Goal: Find contact information: Find contact information

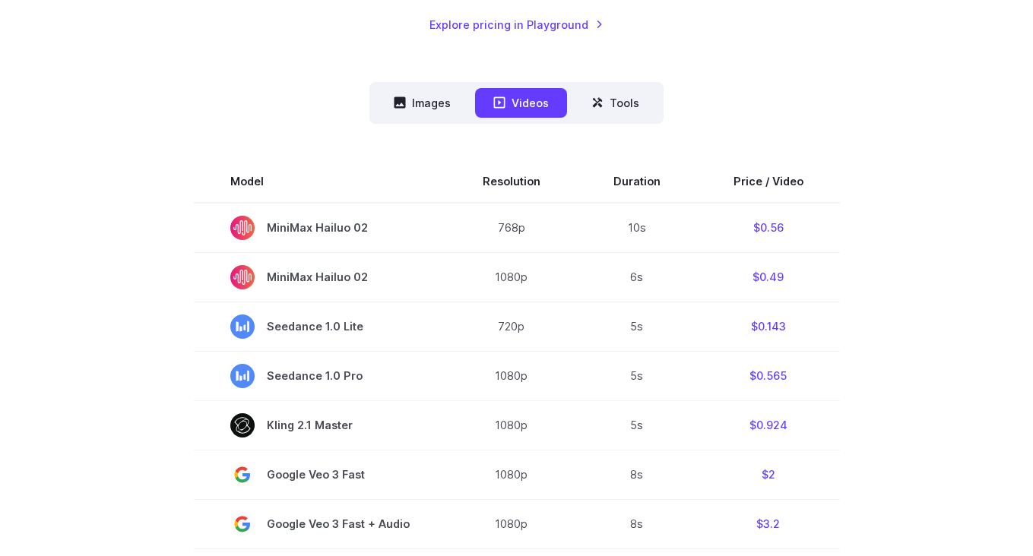
scroll to position [343, 0]
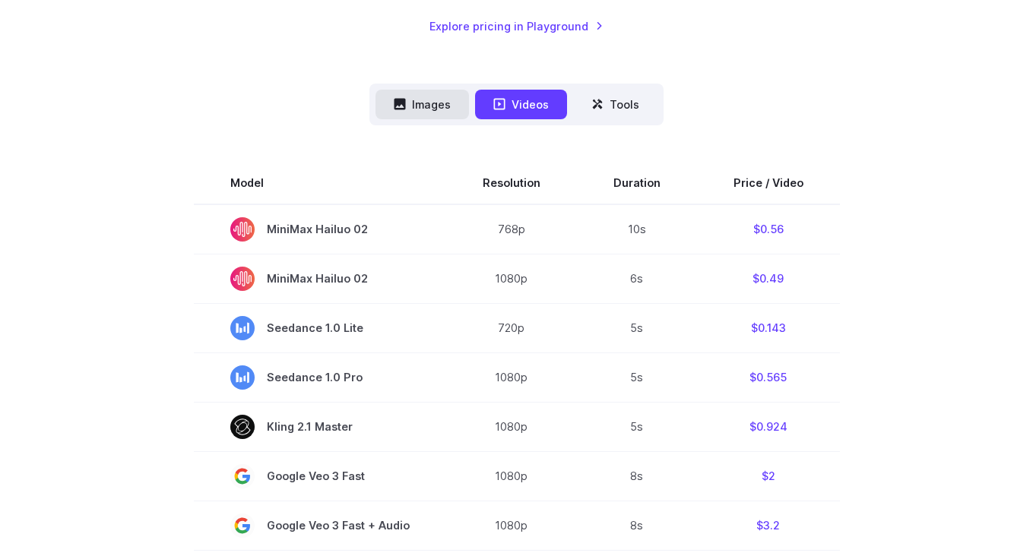
click at [437, 112] on button "Images" at bounding box center [421, 105] width 93 height 30
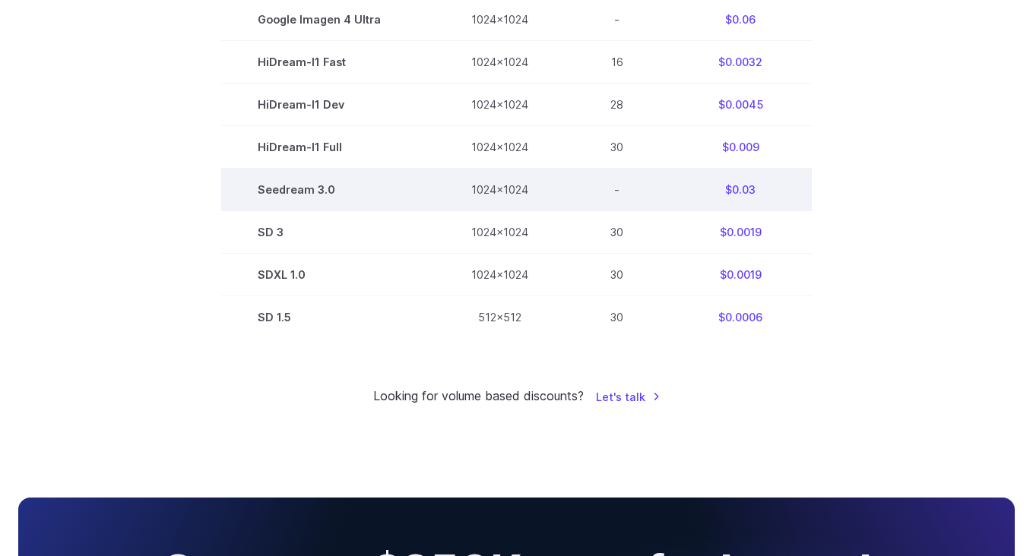
scroll to position [188, 0]
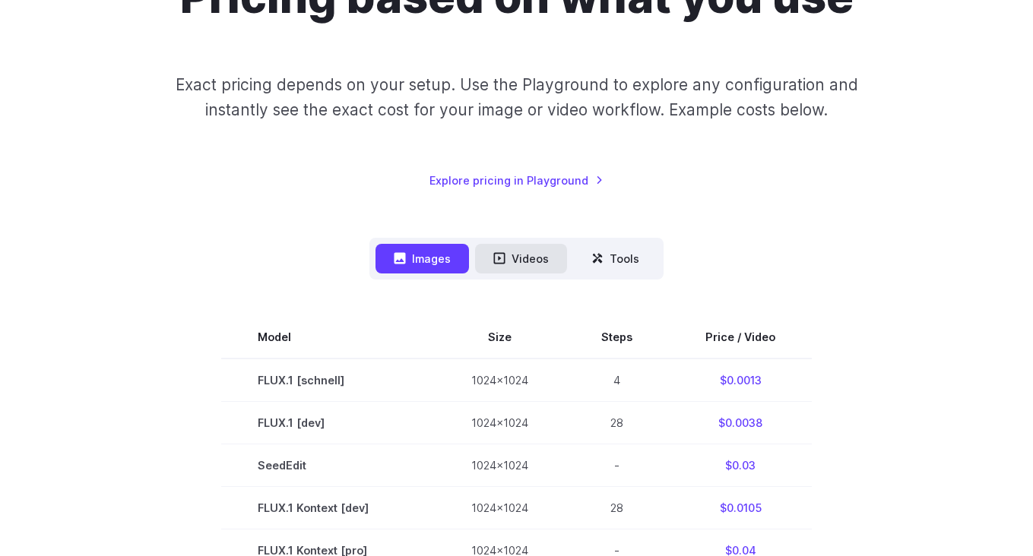
click at [534, 265] on button "Videos" at bounding box center [521, 259] width 92 height 30
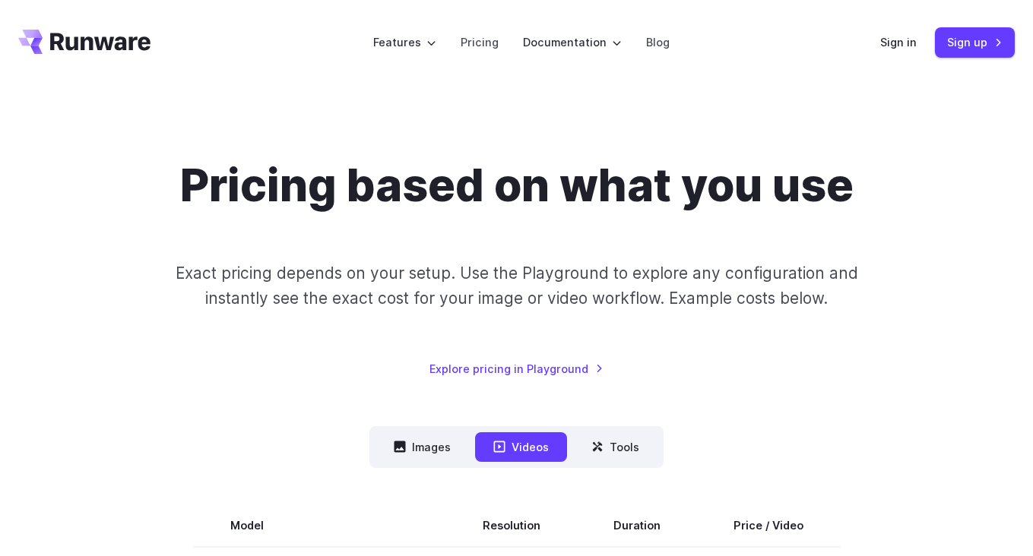
scroll to position [0, 0]
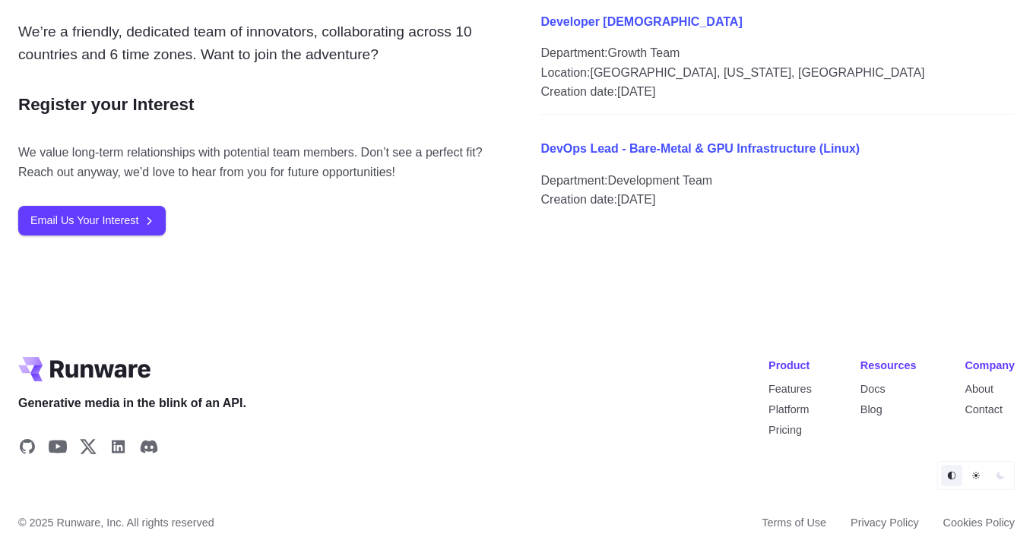
scroll to position [1736, 0]
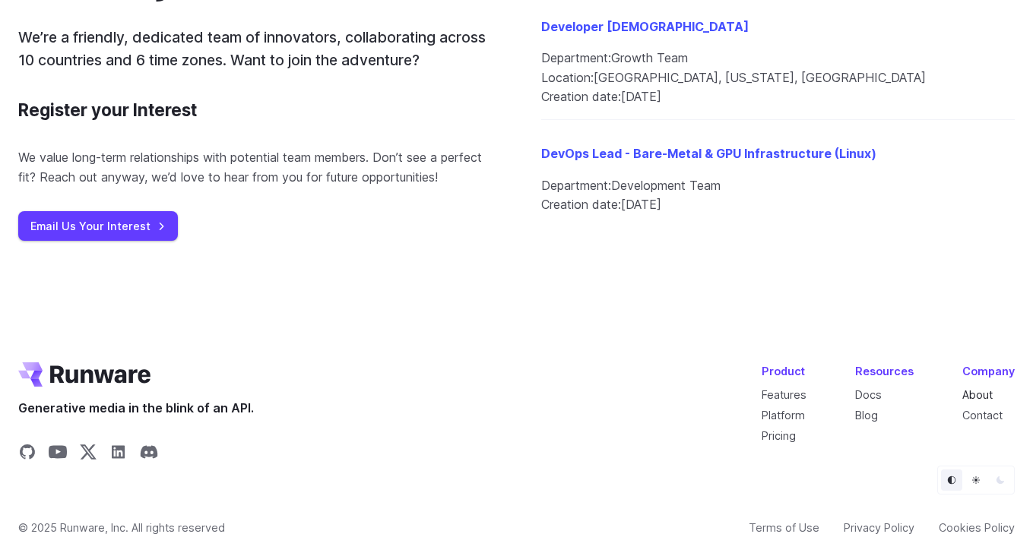
click at [974, 395] on link "About" at bounding box center [977, 394] width 30 height 13
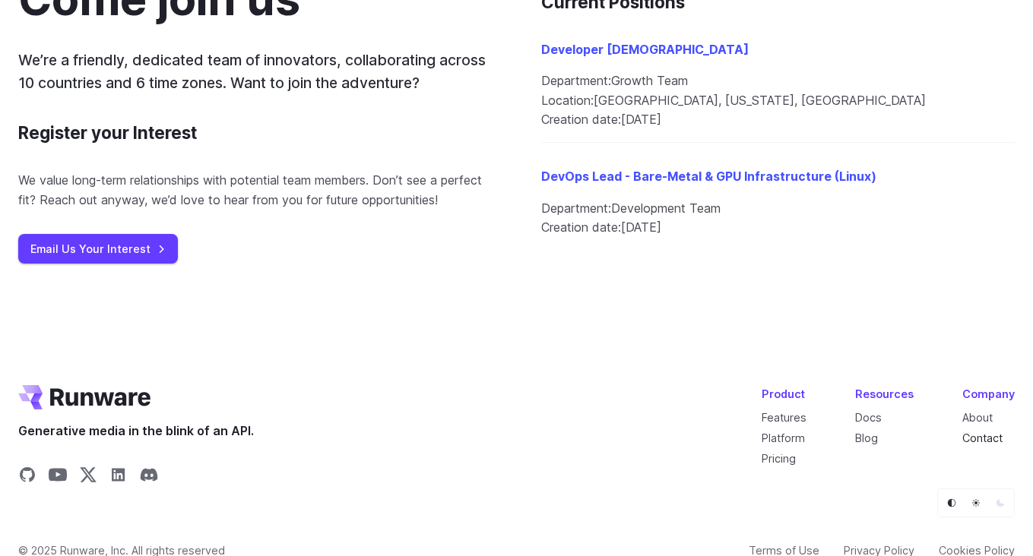
click at [979, 432] on link "Contact" at bounding box center [982, 438] width 40 height 13
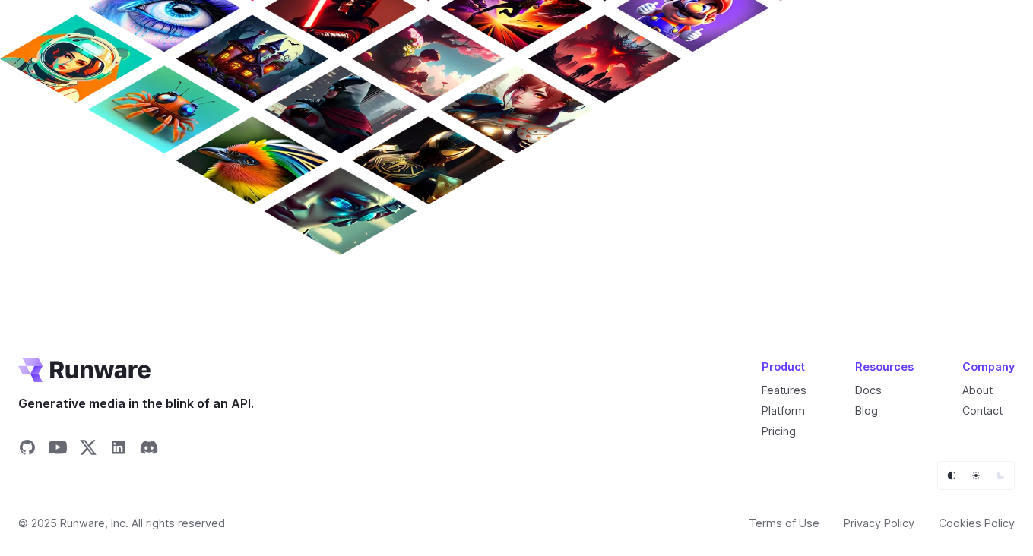
scroll to position [1320, 0]
